Goal: Information Seeking & Learning: Learn about a topic

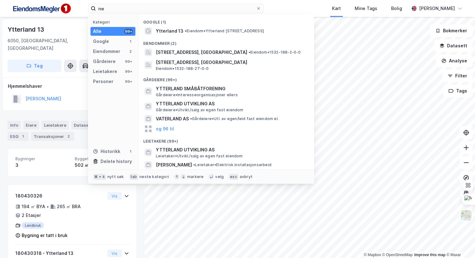
type input "n"
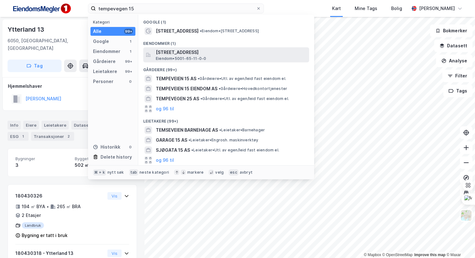
click at [205, 58] on span "Eiendom • 5001-65-11-0-0" at bounding box center [181, 58] width 50 height 5
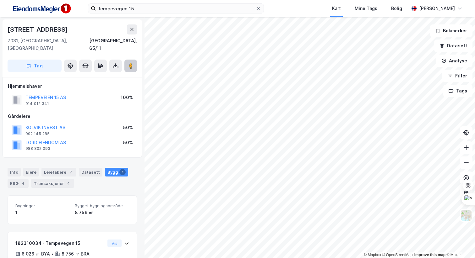
click at [129, 63] on image at bounding box center [131, 66] width 4 height 6
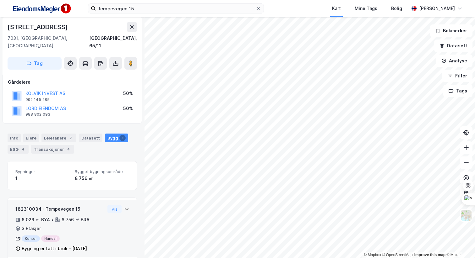
scroll to position [36, 0]
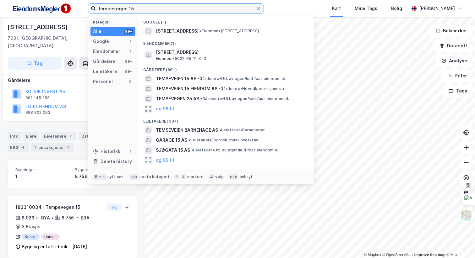
click at [149, 13] on input "tempevegen 15" at bounding box center [176, 8] width 160 height 9
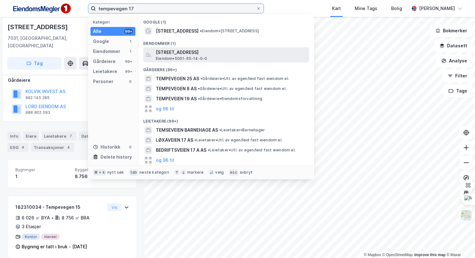
type input "tempevegen 17"
click at [219, 50] on span "[STREET_ADDRESS]" at bounding box center [231, 53] width 151 height 8
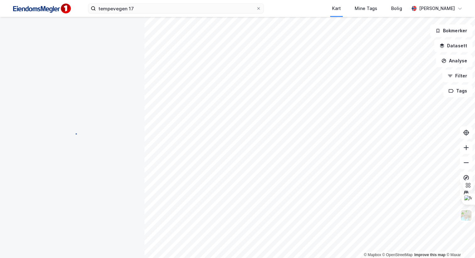
scroll to position [36, 0]
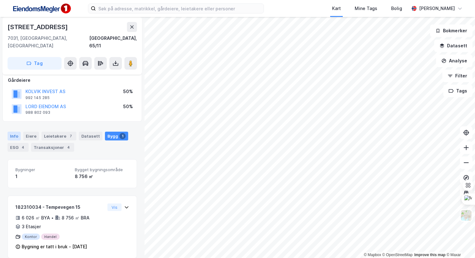
click at [14, 132] on div "Info" at bounding box center [14, 136] width 13 height 9
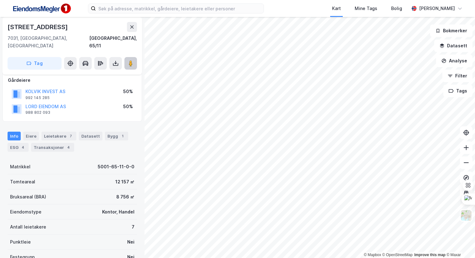
click at [134, 60] on button at bounding box center [130, 63] width 13 height 13
click at [27, 143] on div "ESG 4" at bounding box center [18, 147] width 21 height 9
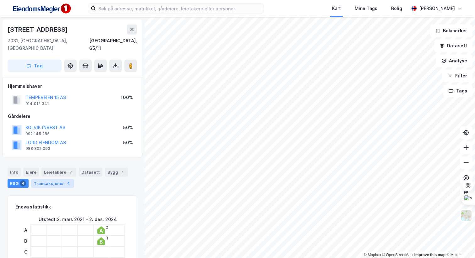
drag, startPoint x: 19, startPoint y: 163, endPoint x: 35, endPoint y: 176, distance: 21.0
click at [19, 168] on div "Info" at bounding box center [14, 172] width 13 height 9
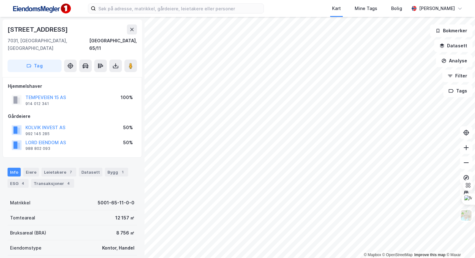
scroll to position [98, 0]
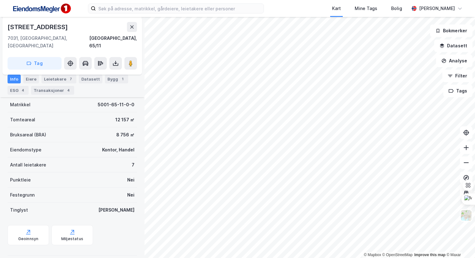
click at [61, 85] on div "Info Eiere Leietakere 7 Datasett Bygg 1 ESG 4 Transaksjoner 4" at bounding box center [72, 85] width 129 height 20
click at [65, 92] on div "4" at bounding box center [68, 90] width 6 height 6
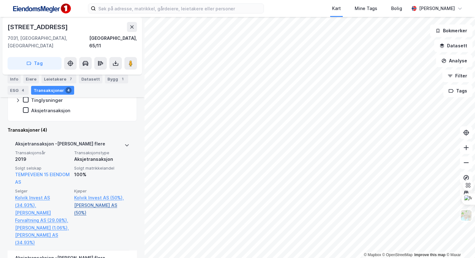
scroll to position [202, 0]
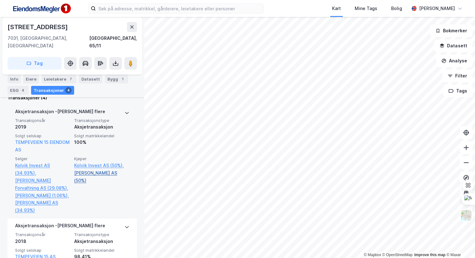
click at [109, 170] on link "Lord Eiendom AS (50%)" at bounding box center [101, 177] width 55 height 15
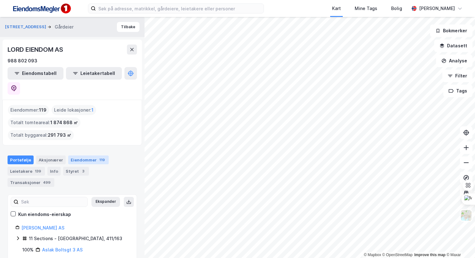
click at [73, 156] on div "Eiendommer 119" at bounding box center [88, 160] width 41 height 9
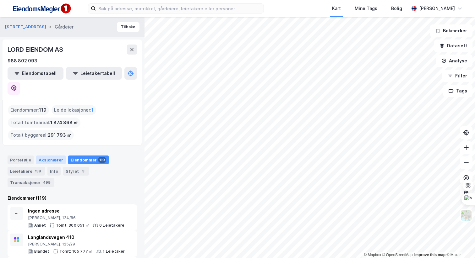
click at [57, 156] on div "Aksjonærer" at bounding box center [51, 160] width 30 height 9
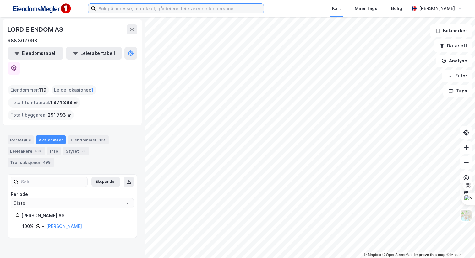
click at [142, 10] on input at bounding box center [180, 8] width 168 height 9
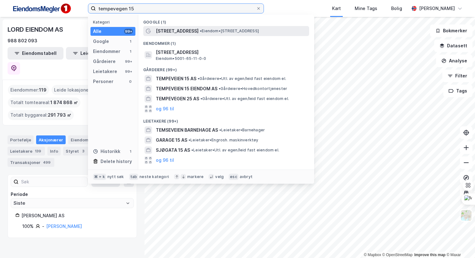
type input "tempevegen 15"
click at [216, 31] on span "• Eiendom • Tempevegen 15, 7031 Trondheim" at bounding box center [229, 31] width 59 height 5
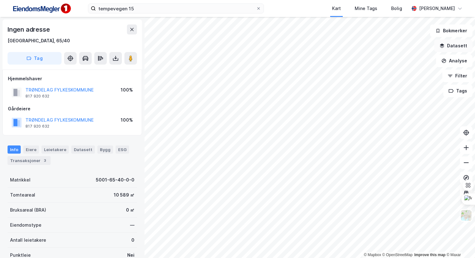
click at [456, 46] on button "Datasett" at bounding box center [453, 46] width 38 height 13
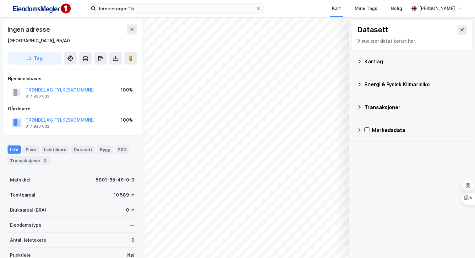
click at [368, 66] on div "Kartlag" at bounding box center [412, 61] width 111 height 15
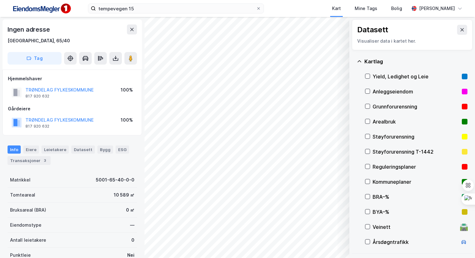
scroll to position [67, 0]
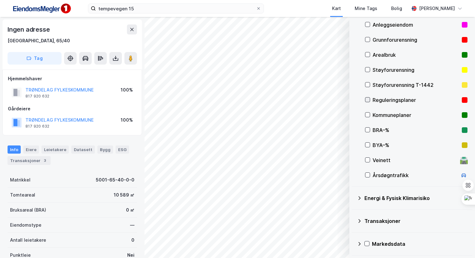
click at [369, 103] on div at bounding box center [367, 99] width 5 height 5
click at [378, 101] on div "Reguleringsplaner" at bounding box center [415, 100] width 87 height 8
click at [385, 113] on div "Kommuneplaner" at bounding box center [415, 115] width 87 height 8
click at [392, 103] on div "Reguleringsplaner" at bounding box center [415, 100] width 87 height 8
click at [394, 117] on div "Kommuneplaner" at bounding box center [415, 115] width 87 height 8
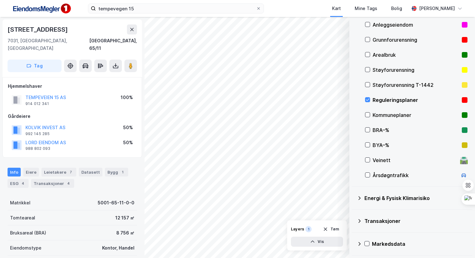
scroll to position [98, 0]
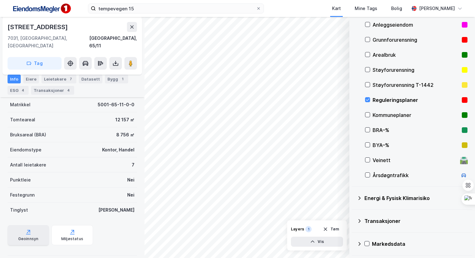
click at [22, 237] on div "Geoinnsyn" at bounding box center [28, 239] width 20 height 5
